Goal: Task Accomplishment & Management: Complete application form

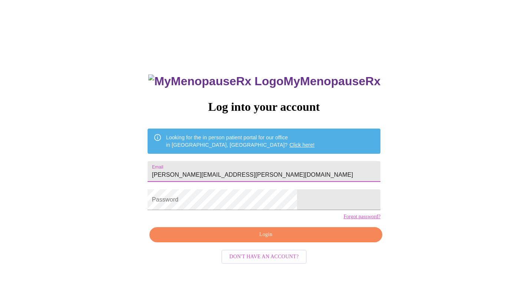
type input "[PERSON_NAME][EMAIL_ADDRESS][PERSON_NAME][DOMAIN_NAME]"
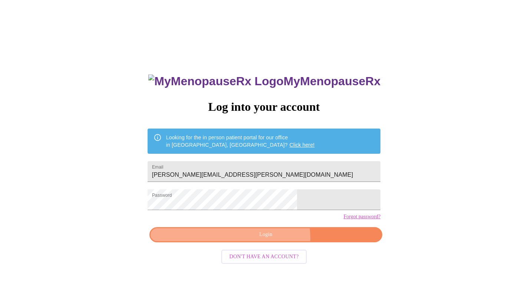
click at [271, 240] on span "Login" at bounding box center [266, 234] width 216 height 9
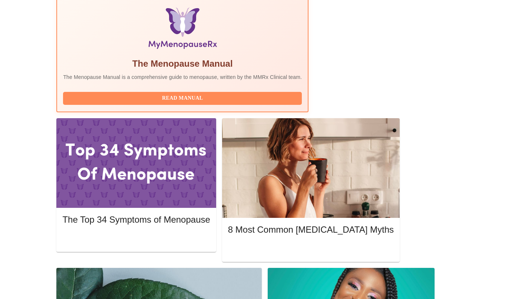
scroll to position [242, 0]
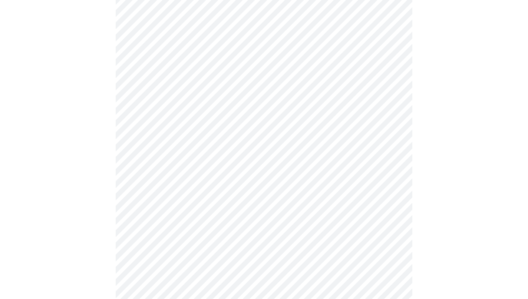
scroll to position [14, 0]
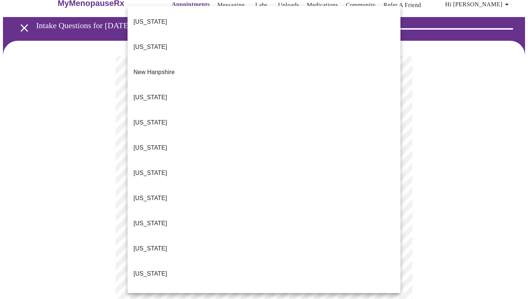
scroll to position [660, 0]
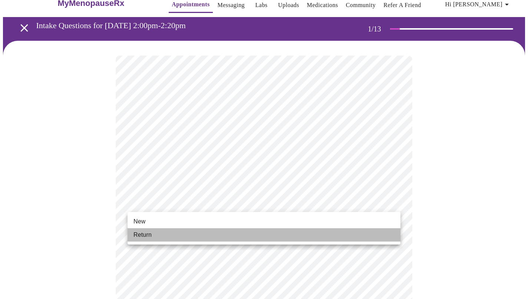
click at [151, 236] on span "Return" at bounding box center [143, 235] width 18 height 9
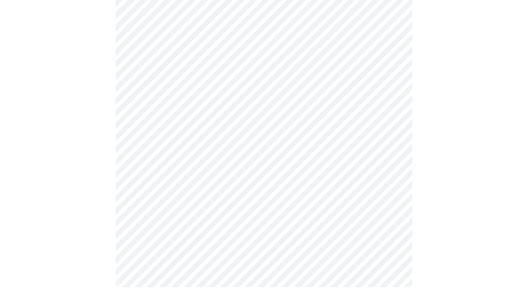
scroll to position [0, 0]
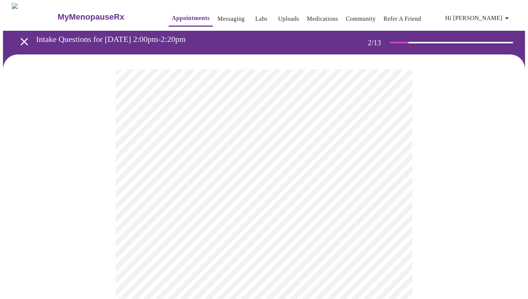
click at [209, 155] on body "MyMenopauseRx Appointments Messaging Labs Uploads Medications Community Refer a…" at bounding box center [264, 225] width 522 height 445
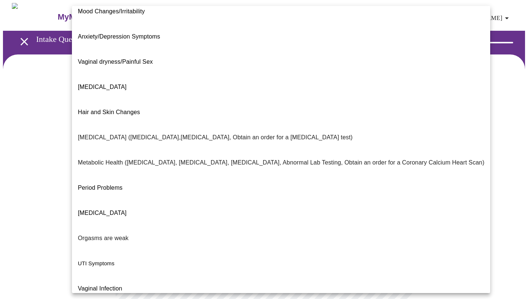
scroll to position [85, 0]
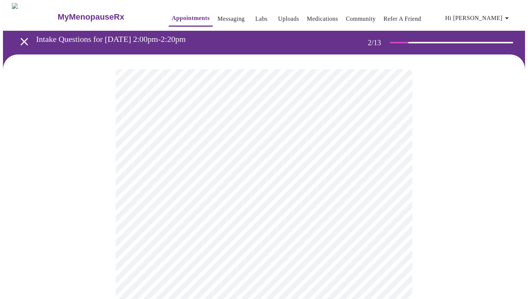
scroll to position [13, 0]
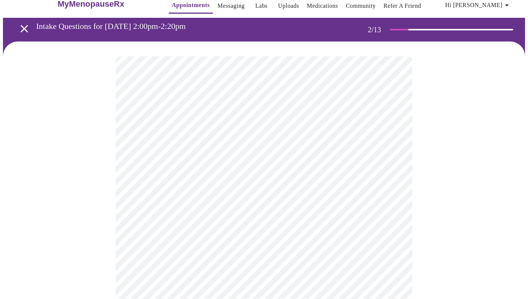
click at [199, 210] on body "MyMenopauseRx Appointments Messaging Labs Uploads Medications Community Refer a…" at bounding box center [264, 210] width 522 height 441
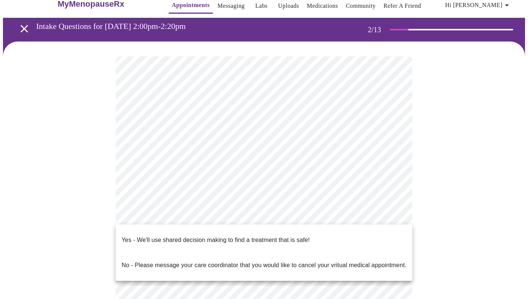
click at [175, 236] on p "Yes - We'll use shared decision making to find a treatment that is safe!" at bounding box center [216, 240] width 188 height 9
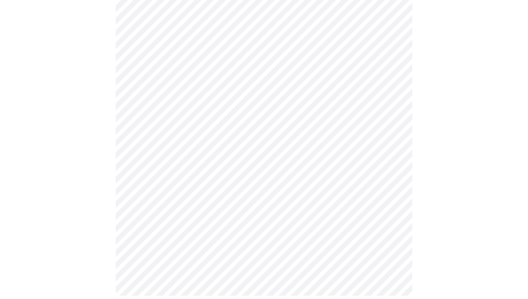
scroll to position [0, 0]
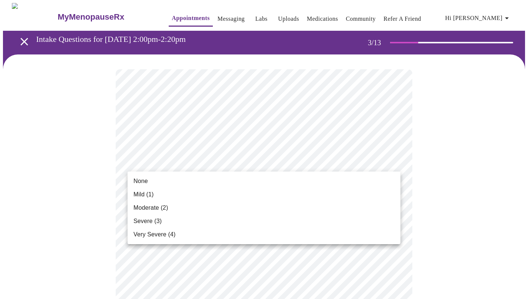
click at [154, 208] on span "Moderate (2)" at bounding box center [151, 208] width 34 height 9
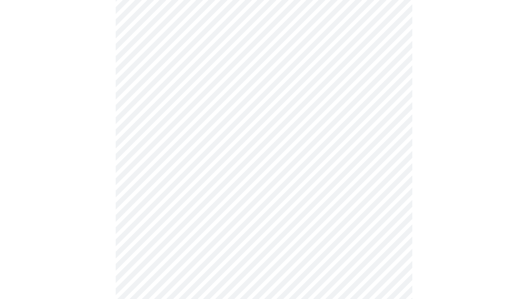
scroll to position [128, 0]
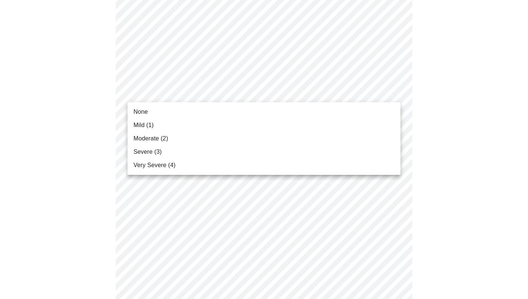
click at [155, 122] on li "Mild (1)" at bounding box center [264, 125] width 273 height 13
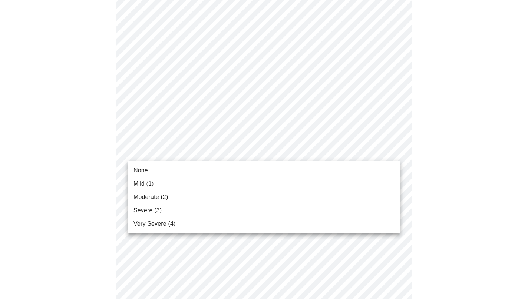
click at [150, 184] on span "Mild (1)" at bounding box center [144, 184] width 20 height 9
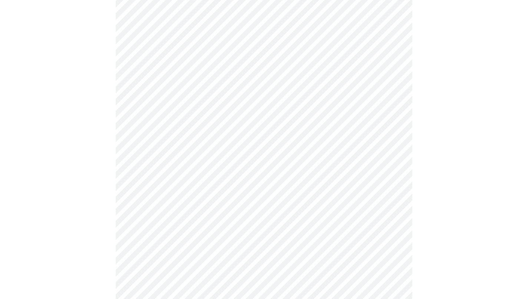
scroll to position [167, 0]
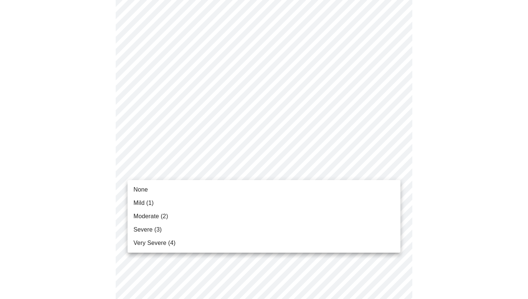
click at [151, 203] on span "Mild (1)" at bounding box center [144, 203] width 20 height 9
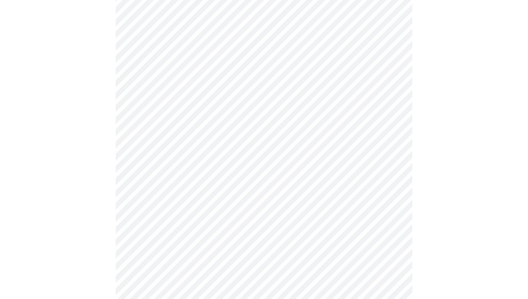
scroll to position [198, 0]
click at [187, 189] on body "MyMenopauseRx Appointments Messaging Labs Uploads Medications Community Refer a…" at bounding box center [264, 276] width 522 height 942
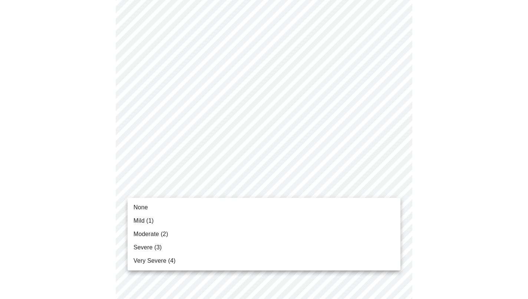
click at [155, 222] on li "Mild (1)" at bounding box center [264, 220] width 273 height 13
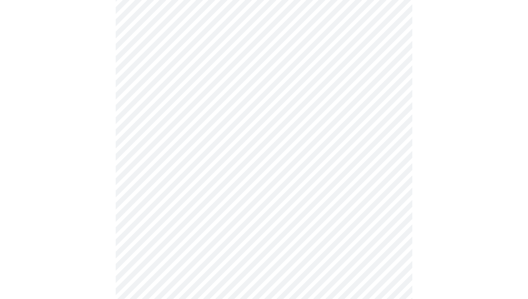
scroll to position [245, 0]
click at [201, 190] on body "MyMenopauseRx Appointments Messaging Labs Uploads Medications Community Refer a…" at bounding box center [264, 224] width 522 height 932
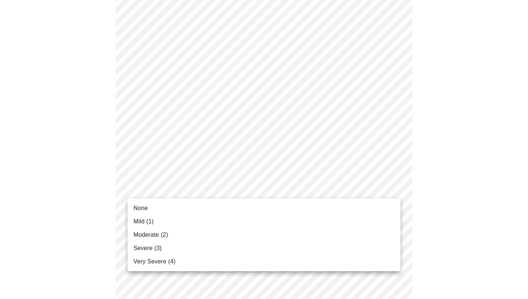
click at [164, 238] on span "Moderate (2)" at bounding box center [151, 235] width 34 height 9
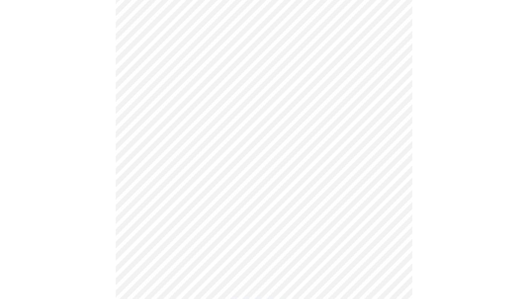
scroll to position [327, 0]
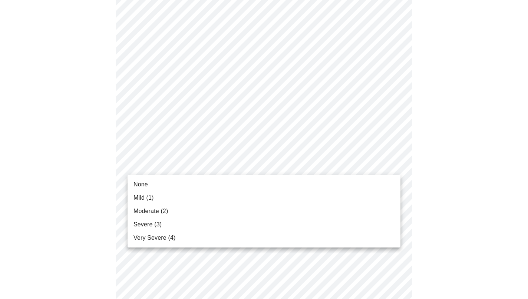
click at [183, 164] on body "MyMenopauseRx Appointments Messaging Labs Uploads Medications Community Refer a…" at bounding box center [264, 136] width 522 height 922
click at [169, 212] on li "Moderate (2)" at bounding box center [264, 211] width 273 height 13
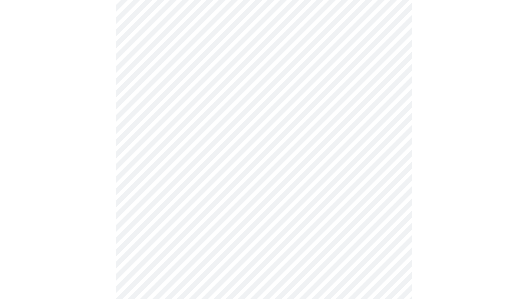
scroll to position [358, 0]
click at [187, 192] on body "MyMenopauseRx Appointments Messaging Labs Uploads Medications Community Refer a…" at bounding box center [264, 101] width 522 height 912
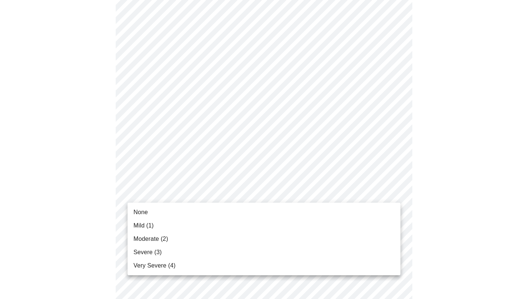
click at [151, 225] on span "Mild (1)" at bounding box center [144, 225] width 20 height 9
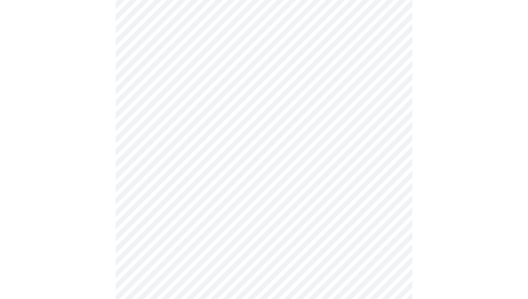
scroll to position [416, 0]
click at [199, 190] on body "MyMenopauseRx Appointments Messaging Labs Uploads Medications Community Refer a…" at bounding box center [264, 38] width 522 height 902
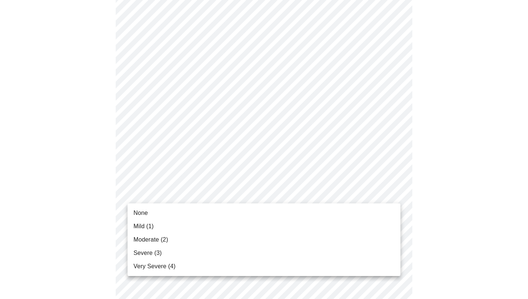
click at [149, 226] on span "Mild (1)" at bounding box center [144, 226] width 20 height 9
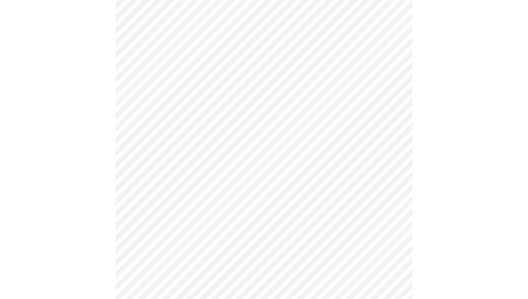
scroll to position [474, 0]
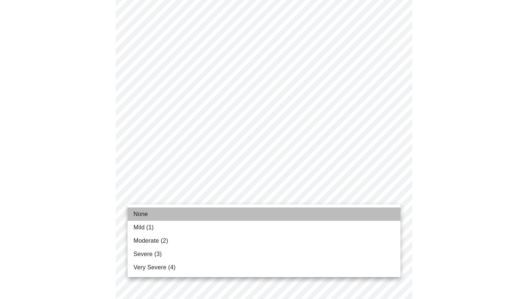
click at [156, 221] on li "None" at bounding box center [264, 214] width 273 height 13
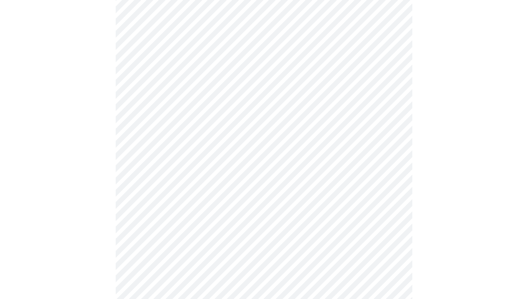
scroll to position [494, 0]
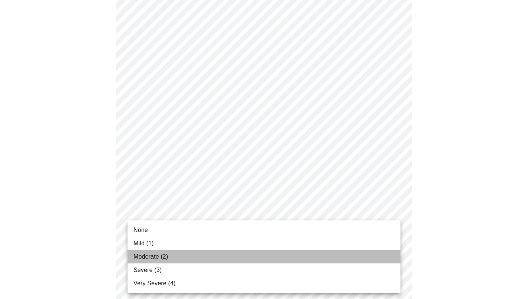
click at [158, 258] on span "Moderate (2)" at bounding box center [151, 257] width 34 height 9
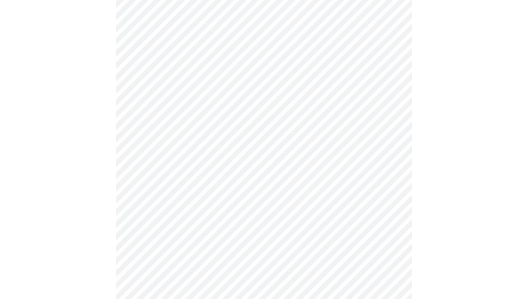
scroll to position [345, 0]
click at [178, 108] on body "MyMenopauseRx Appointments Messaging Labs Uploads Medications Community Refer a…" at bounding box center [264, 23] width 522 height 730
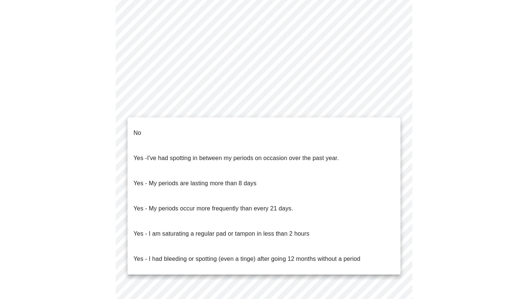
click at [170, 155] on span "I've had spotting in between my periods on occasion over the past year." at bounding box center [243, 158] width 192 height 6
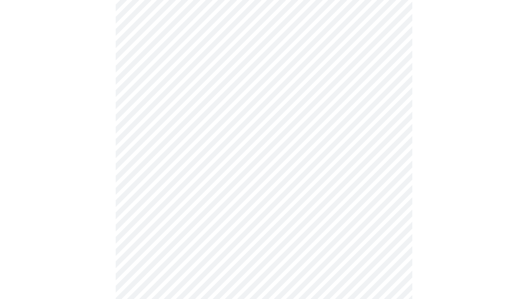
scroll to position [383, 0]
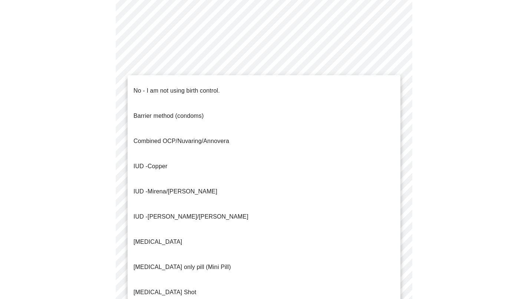
click at [255, 83] on li "No - I am not using birth control." at bounding box center [264, 90] width 273 height 25
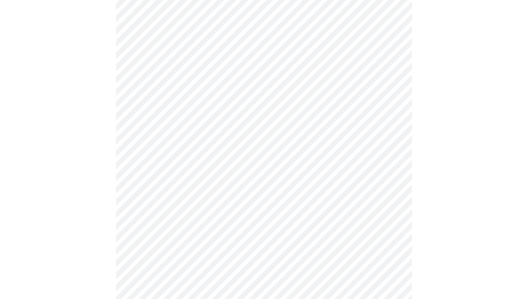
scroll to position [407, 0]
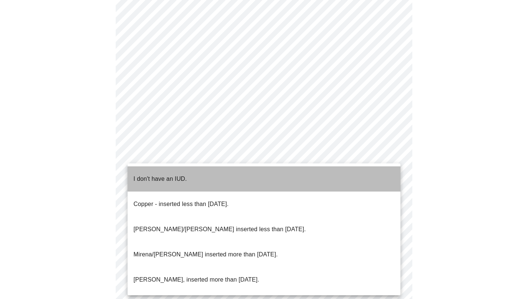
click at [208, 171] on li "I don't have an IUD." at bounding box center [264, 179] width 273 height 25
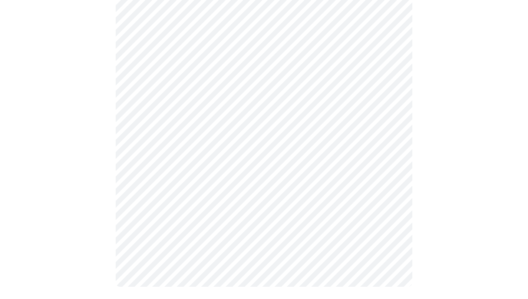
scroll to position [419, 0]
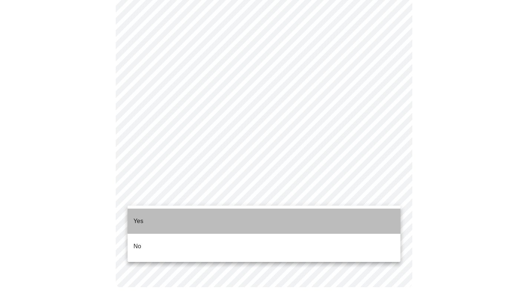
click at [168, 215] on li "Yes" at bounding box center [264, 221] width 273 height 25
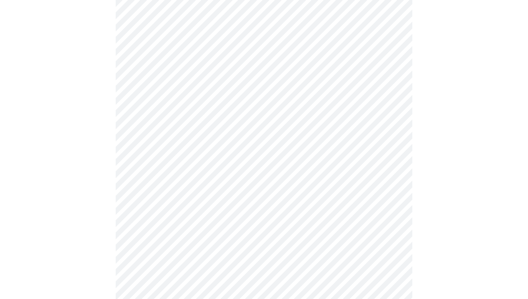
scroll to position [74, 0]
click at [238, 181] on body "MyMenopauseRx Appointments Messaging Labs Uploads Medications Community Refer a…" at bounding box center [264, 203] width 522 height 548
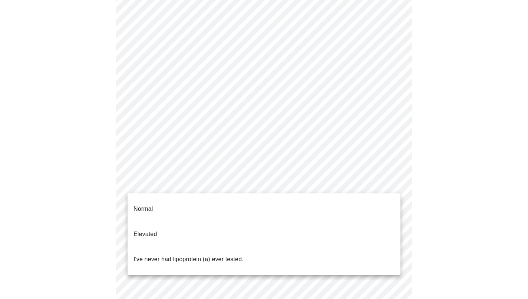
click at [166, 205] on li "Normal" at bounding box center [264, 209] width 273 height 25
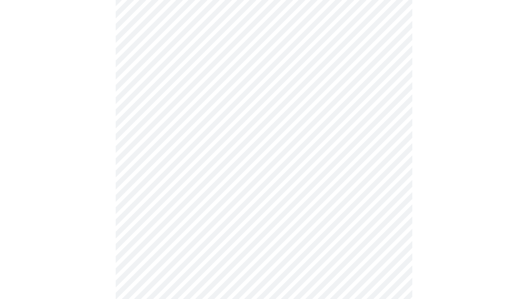
scroll to position [1930, 0]
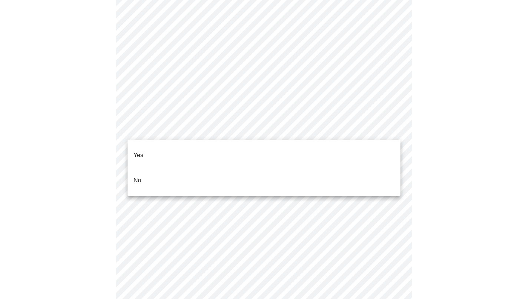
click at [160, 168] on li "No" at bounding box center [264, 180] width 273 height 25
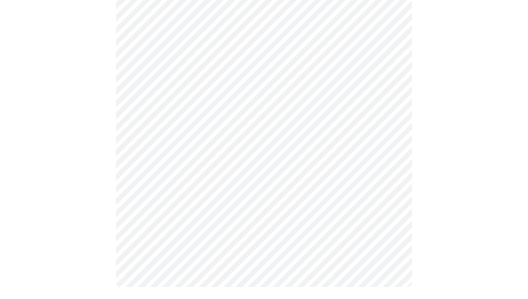
scroll to position [299, 0]
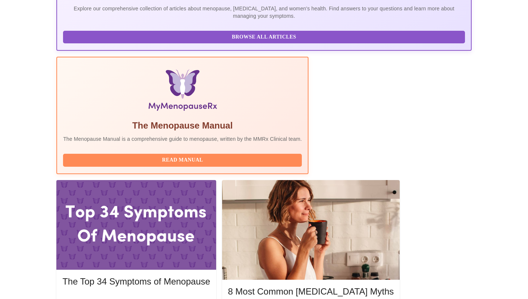
scroll to position [182, 0]
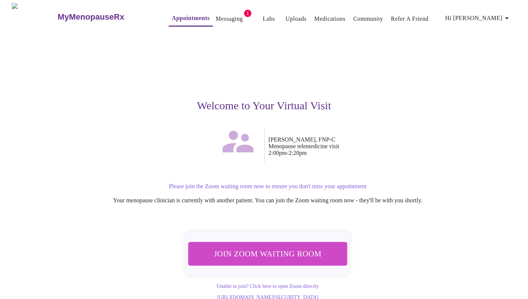
click at [282, 253] on span "Join Zoom Waiting Room" at bounding box center [268, 254] width 143 height 14
